Goal: Check status

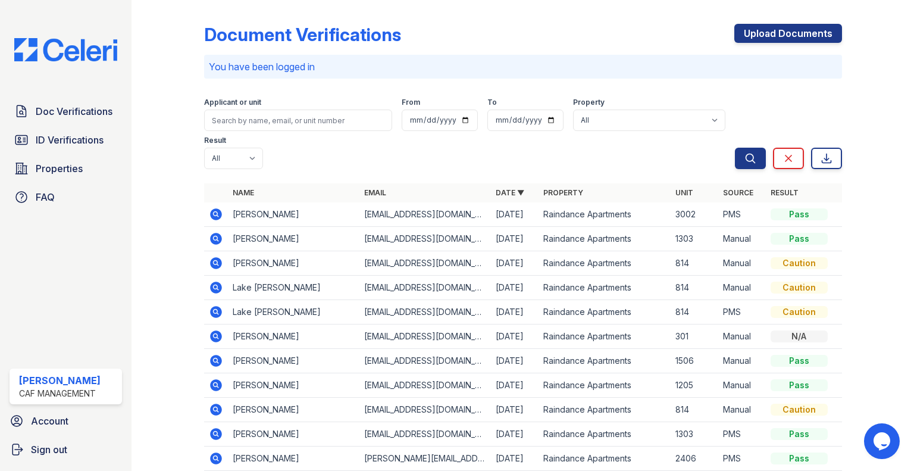
click at [67, 146] on span "ID Verifications" at bounding box center [70, 140] width 68 height 14
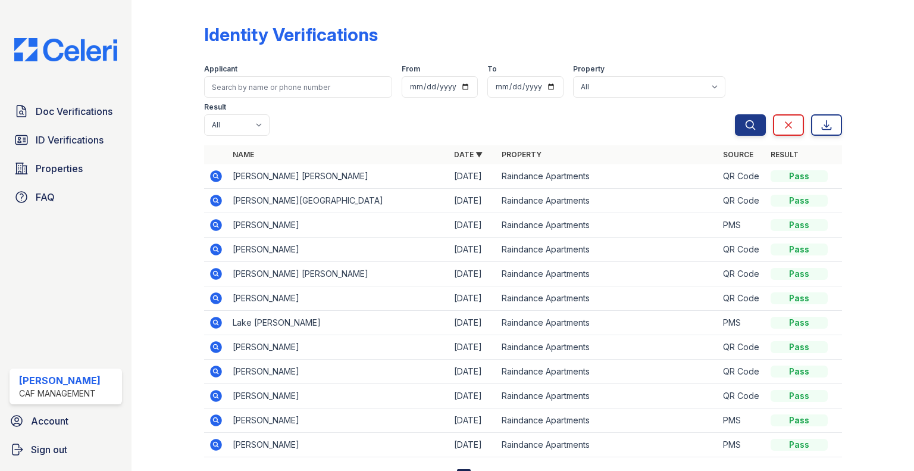
click at [210, 176] on icon at bounding box center [216, 176] width 12 height 12
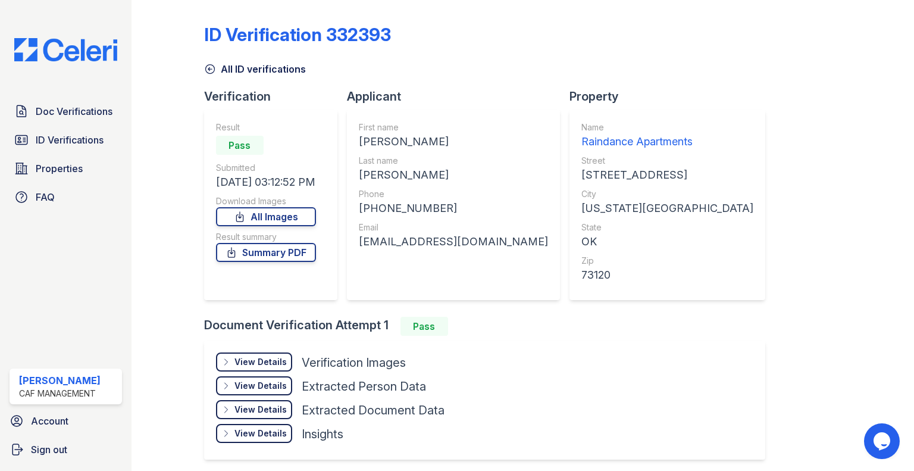
click at [268, 352] on div "View Details Details" at bounding box center [254, 361] width 76 height 19
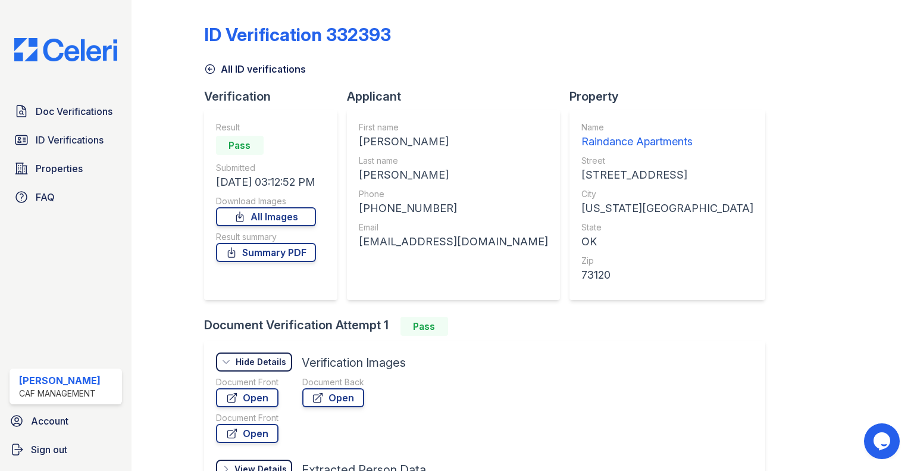
click at [266, 396] on link "Open" at bounding box center [247, 397] width 62 height 19
